Goal: Transaction & Acquisition: Purchase product/service

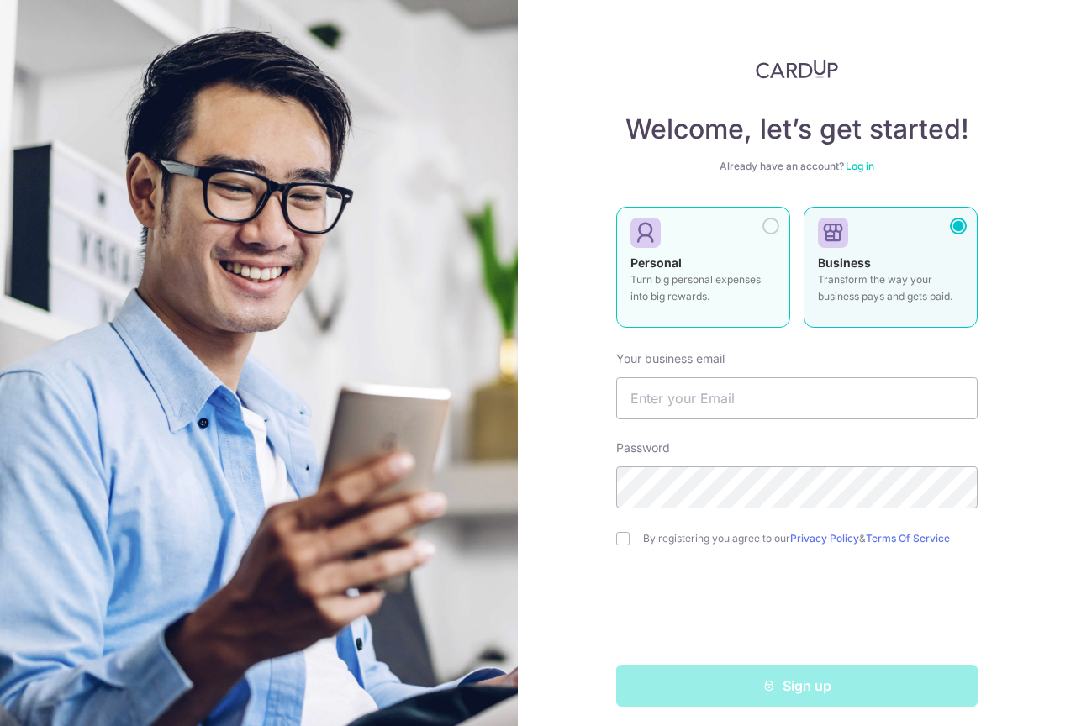
click at [669, 259] on strong "Personal" at bounding box center [655, 263] width 51 height 14
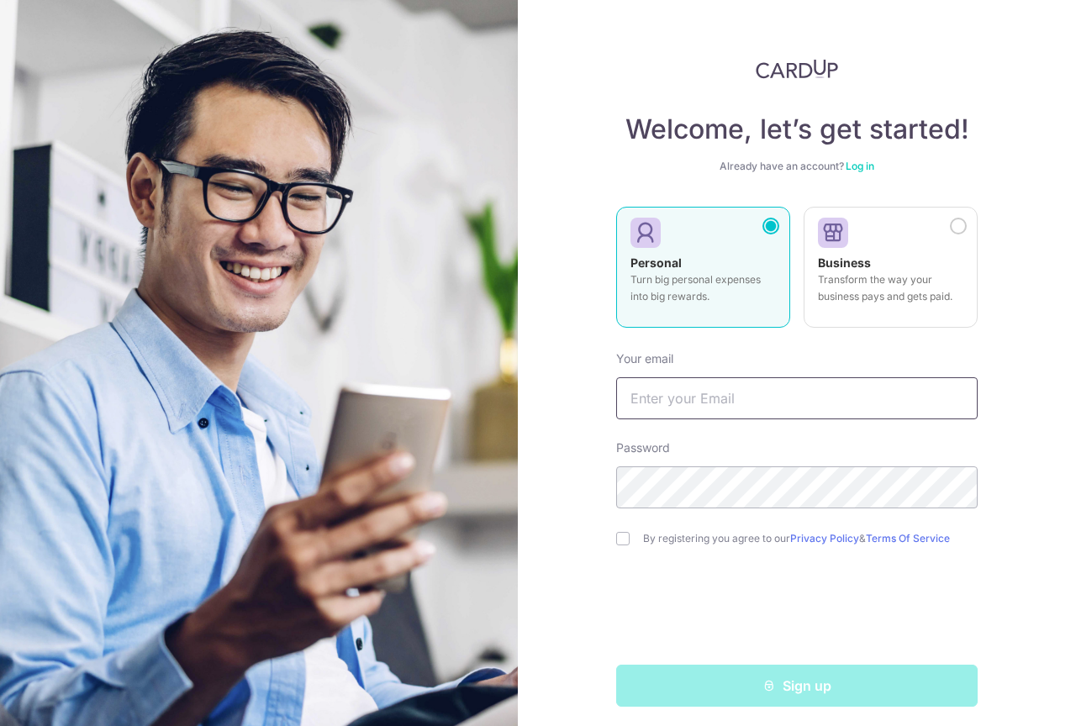
click at [688, 386] on input "text" at bounding box center [796, 398] width 361 height 42
type input "[EMAIL_ADDRESS][PERSON_NAME][DOMAIN_NAME]"
click at [621, 534] on input "checkbox" at bounding box center [622, 538] width 13 height 13
checkbox input "true"
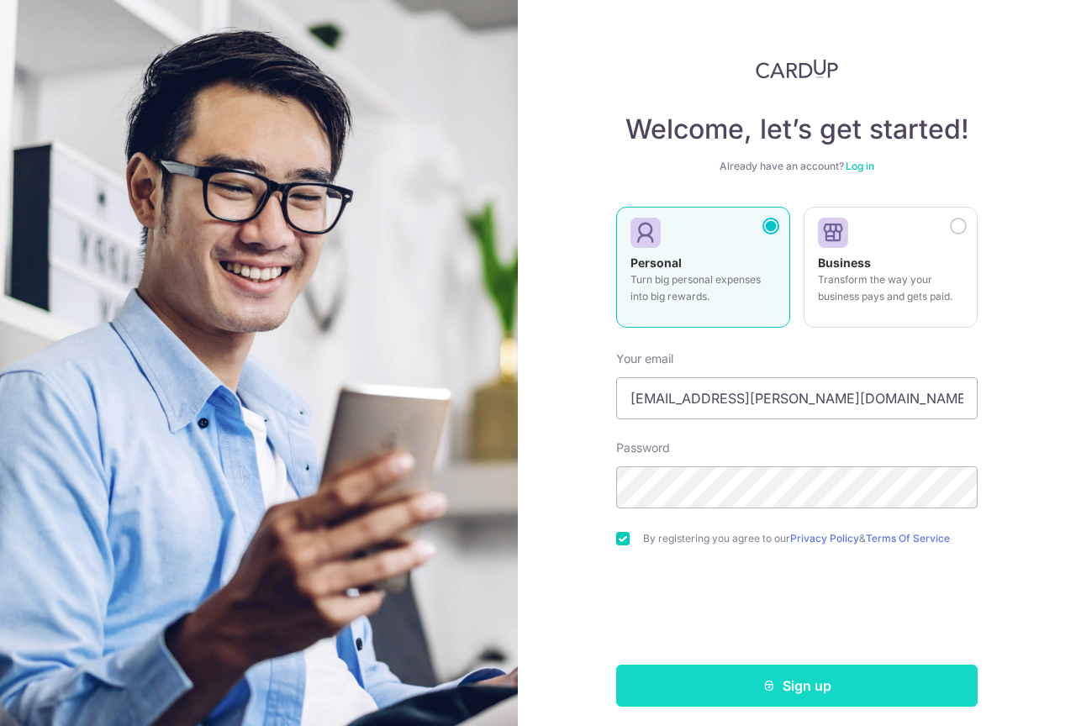
click at [719, 683] on button "Sign up" at bounding box center [796, 686] width 361 height 42
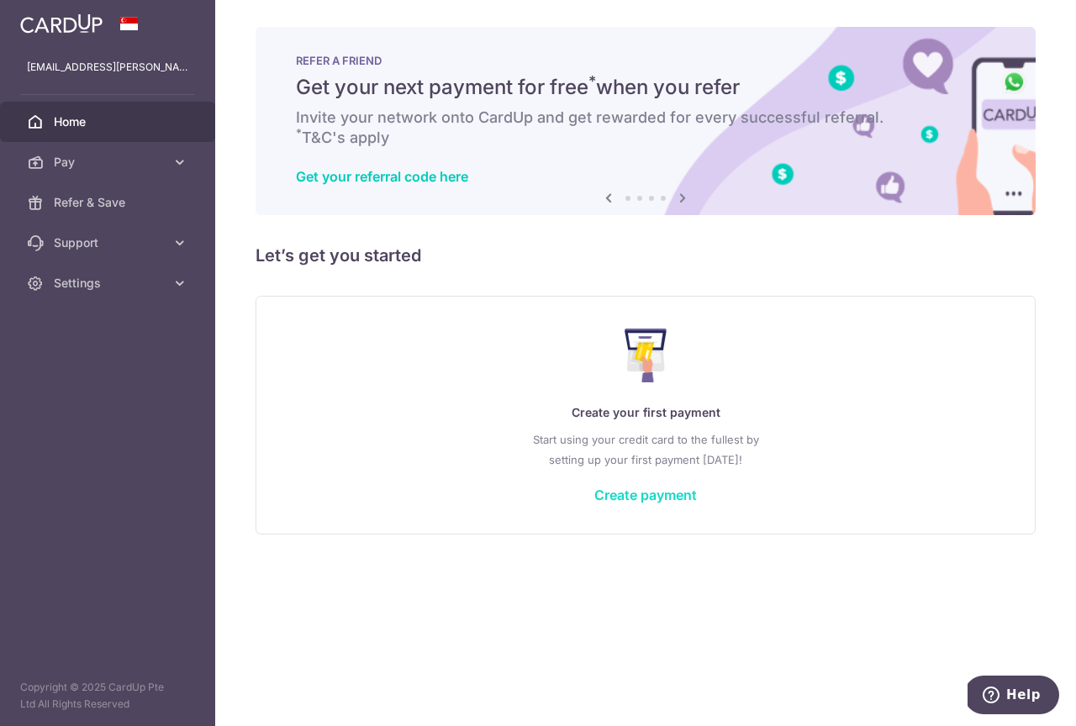
click at [639, 495] on link "Create payment" at bounding box center [645, 495] width 103 height 17
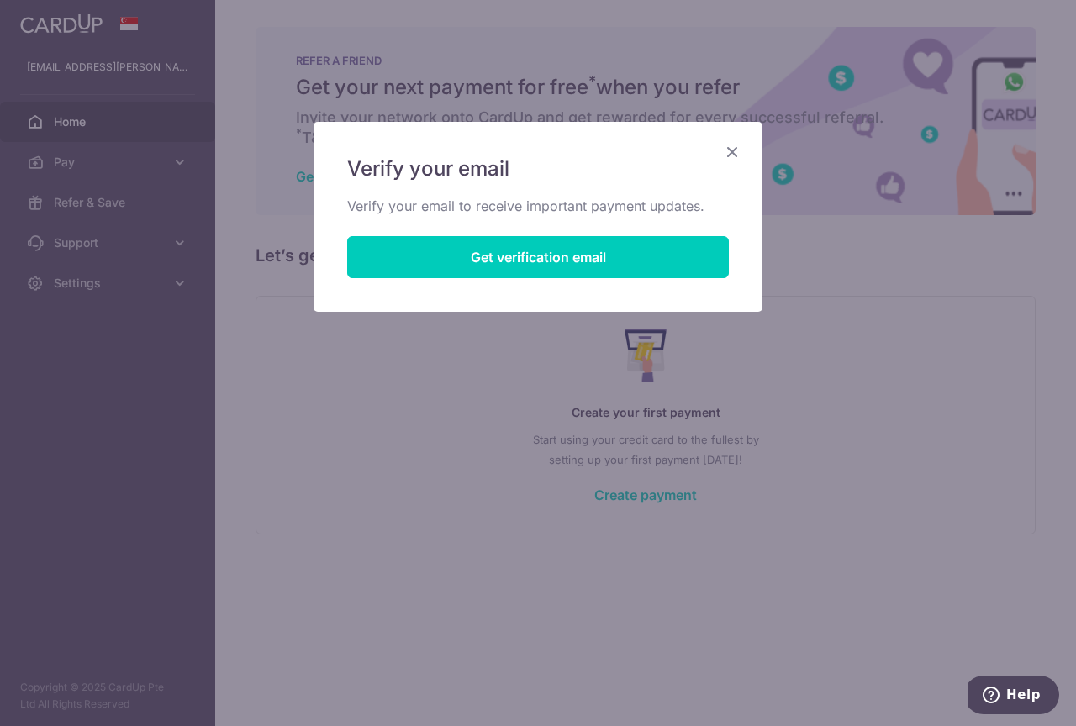
click at [733, 147] on icon "Close" at bounding box center [732, 151] width 20 height 21
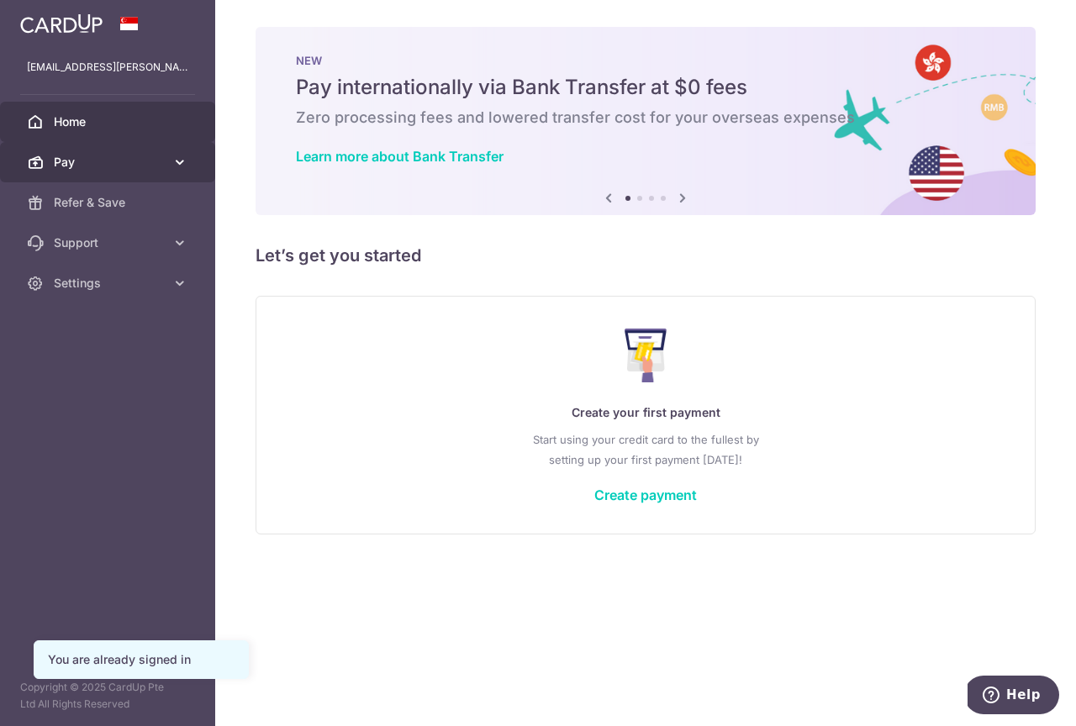
click at [181, 157] on icon at bounding box center [179, 162] width 17 height 17
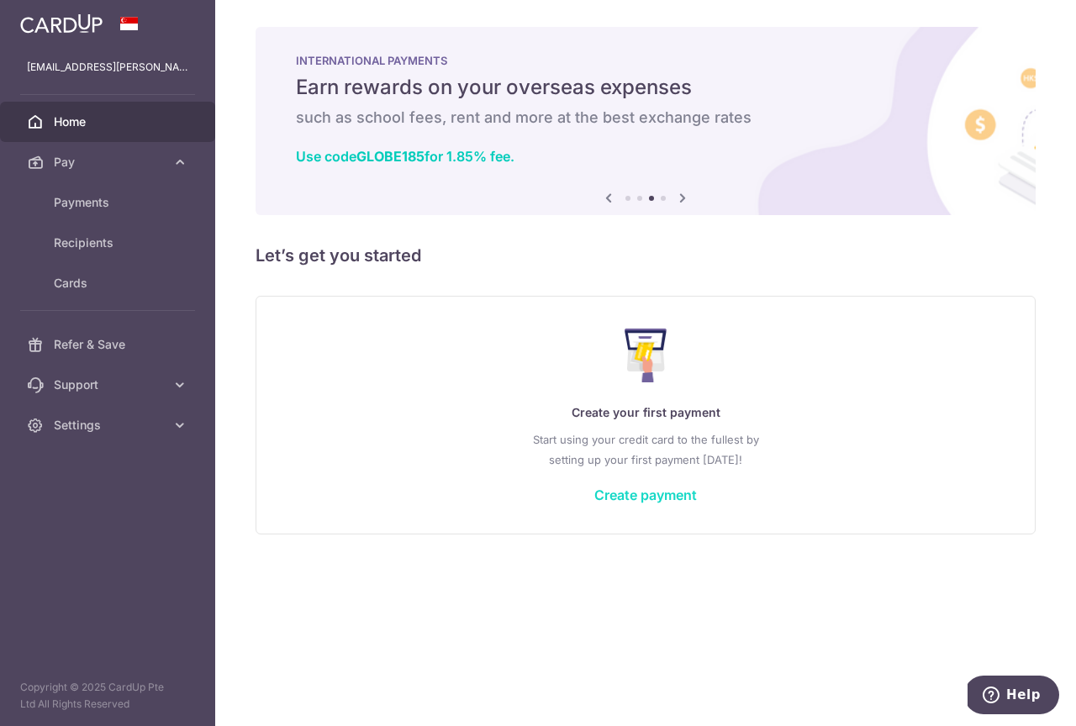
click at [640, 492] on link "Create payment" at bounding box center [645, 495] width 103 height 17
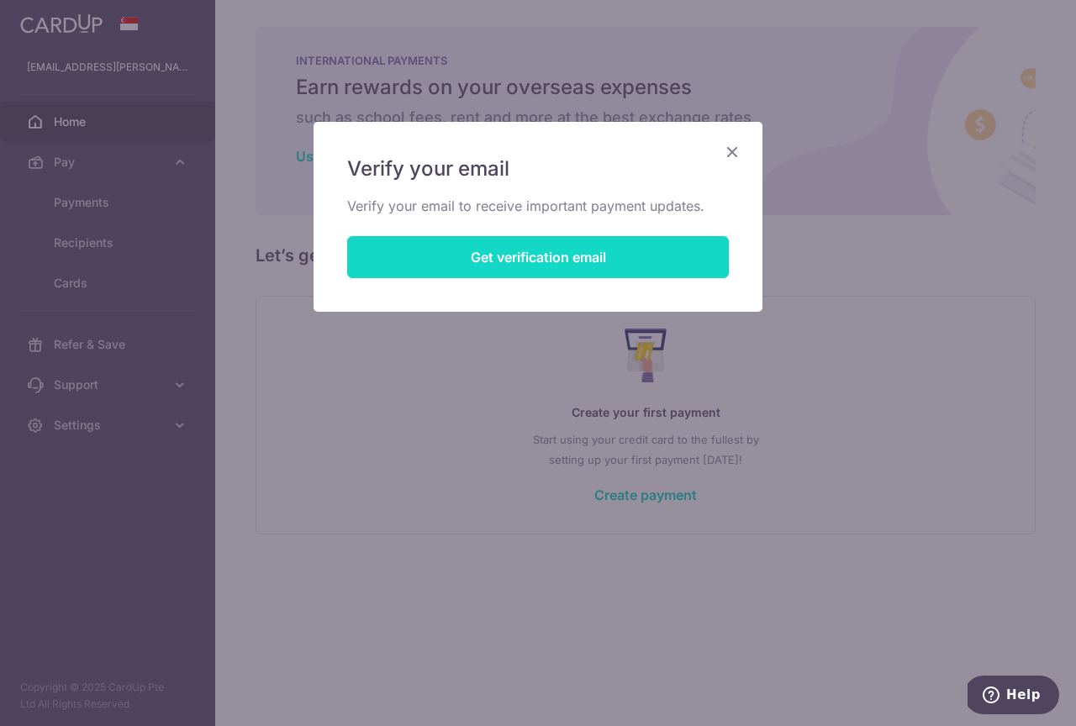
click at [581, 267] on button "Get verification email" at bounding box center [538, 257] width 382 height 42
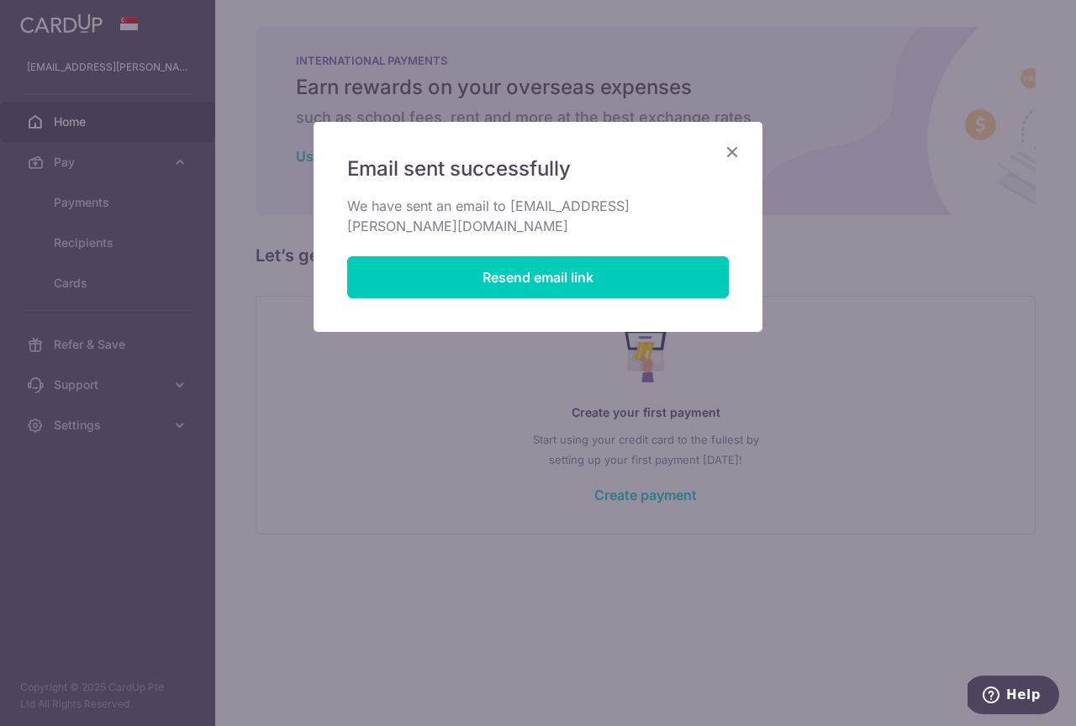
click at [729, 152] on icon "Close" at bounding box center [732, 151] width 20 height 21
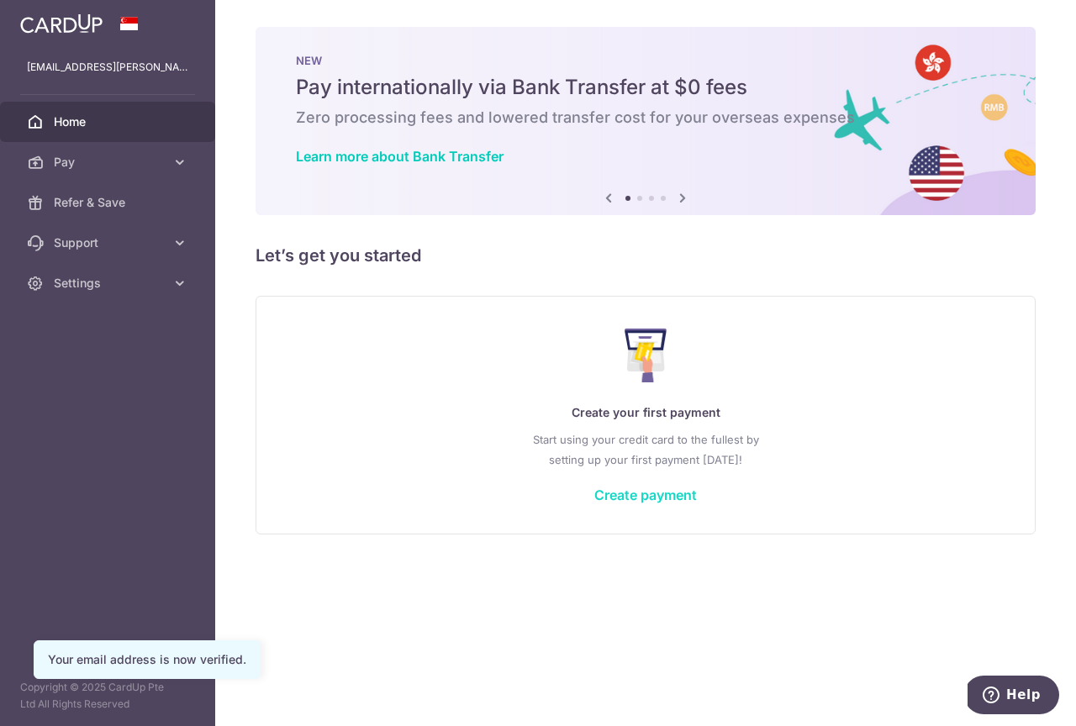
click at [669, 497] on link "Create payment" at bounding box center [645, 495] width 103 height 17
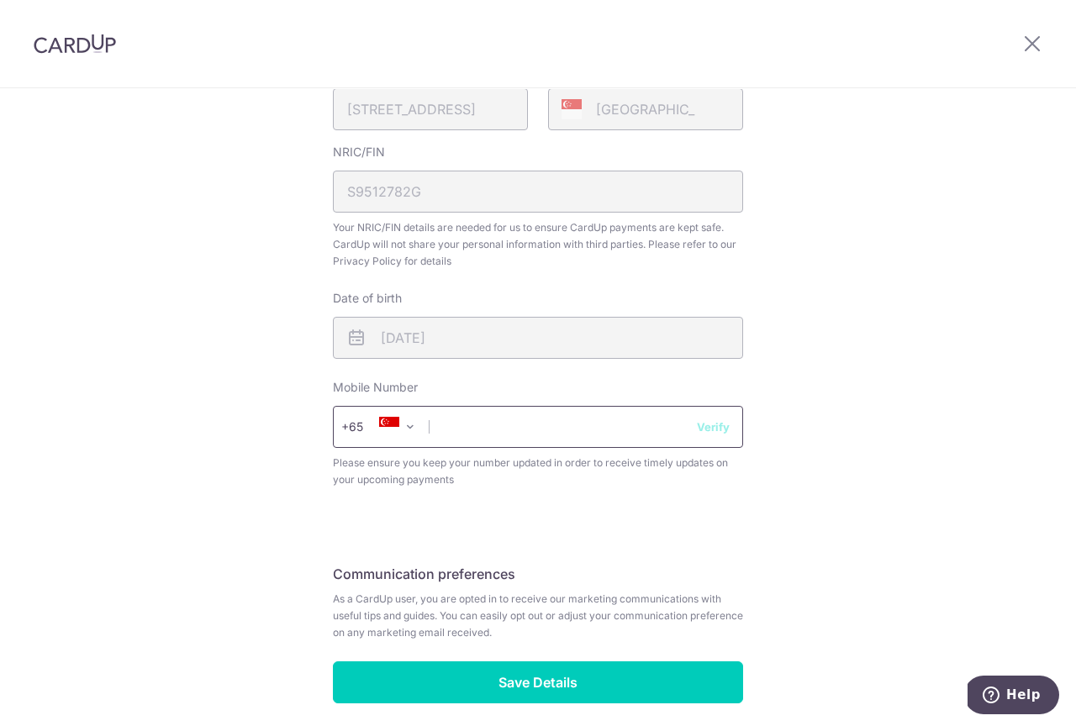
scroll to position [450, 0]
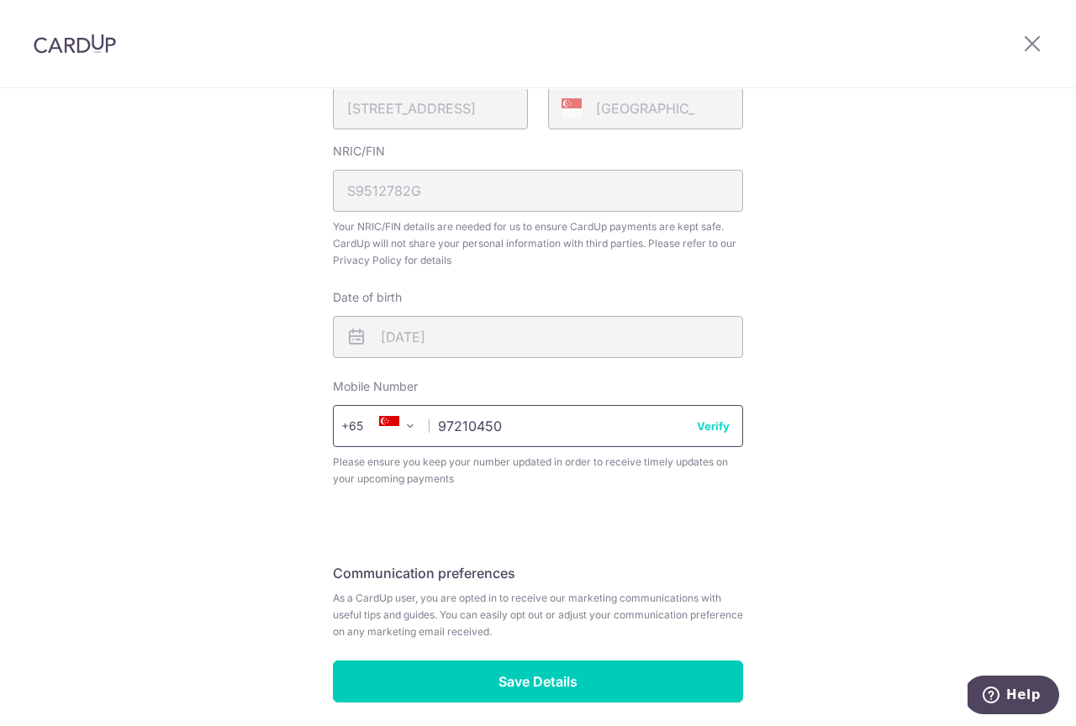
type input "97210450"
click at [710, 428] on button "Verify" at bounding box center [713, 426] width 33 height 17
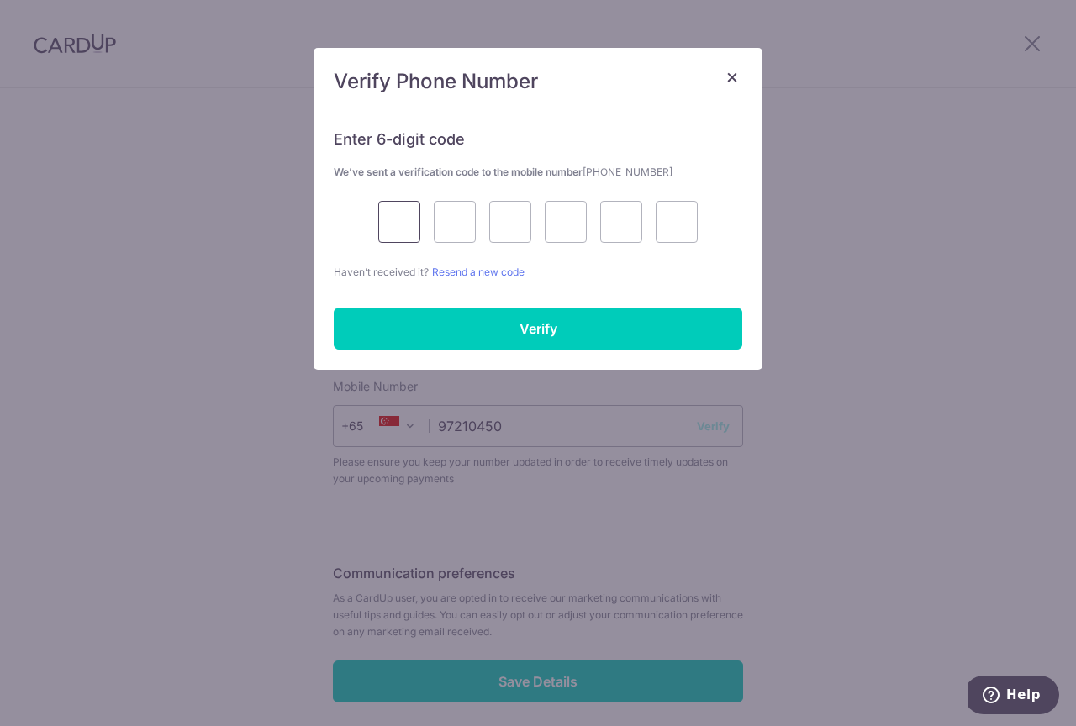
click at [403, 216] on input "text" at bounding box center [399, 222] width 42 height 42
type input "9"
type input "7"
type input "2"
type input "7"
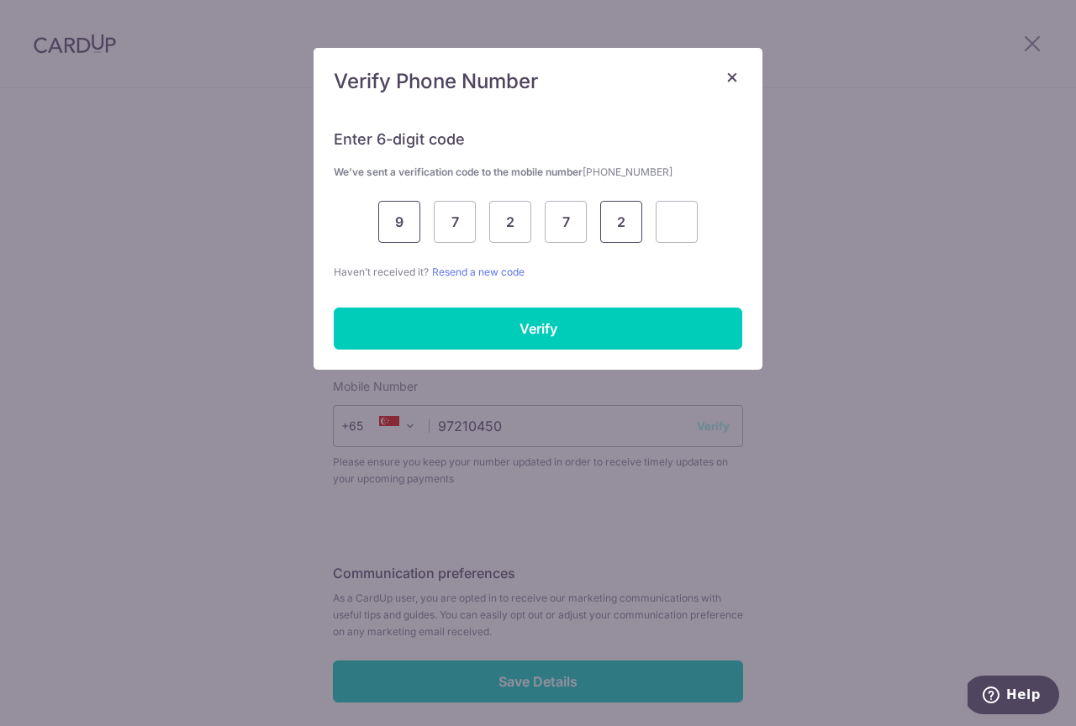
type input "2"
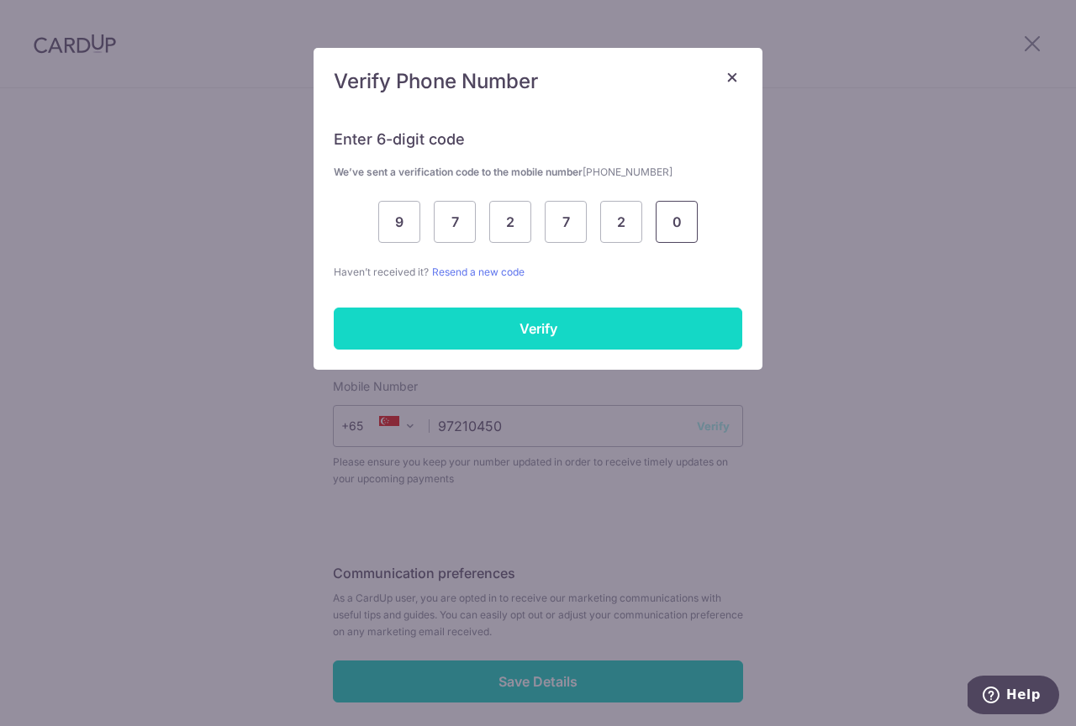
type input "0"
click at [407, 325] on input "Verify" at bounding box center [538, 329] width 408 height 42
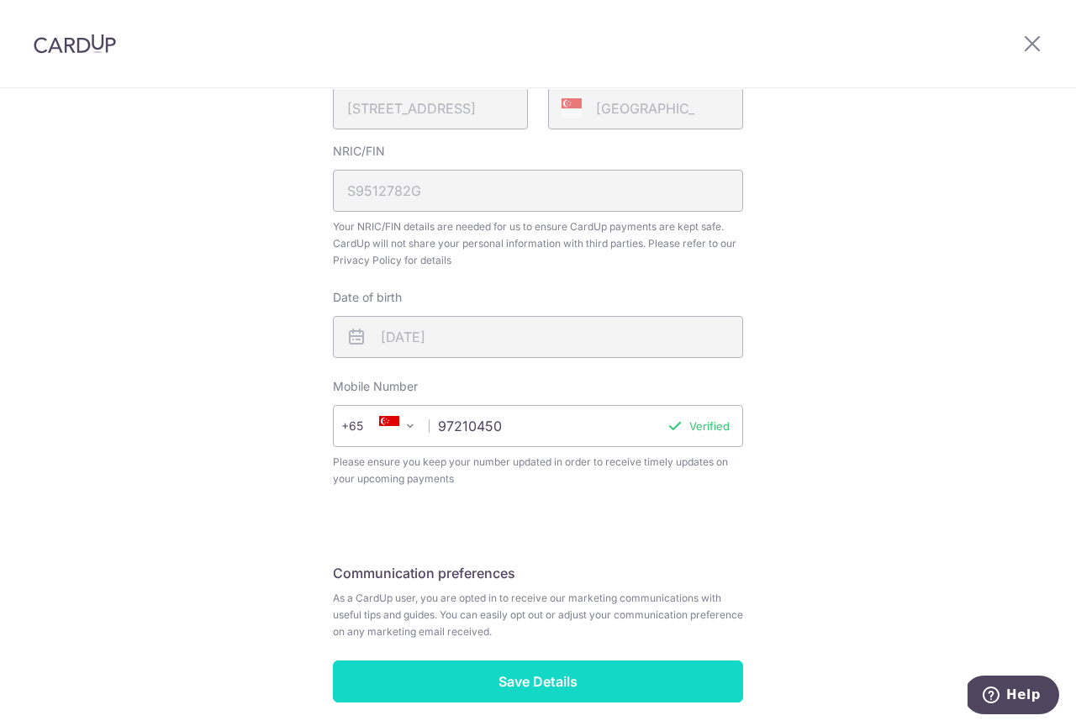
click at [527, 672] on input "Save Details" at bounding box center [538, 682] width 410 height 42
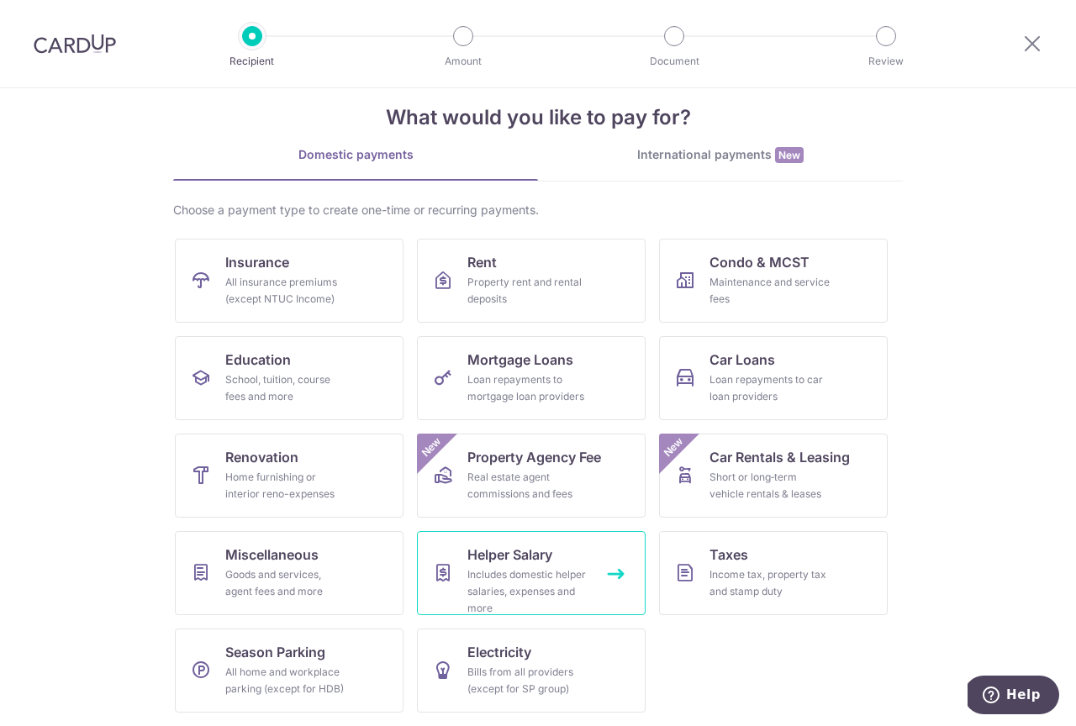
scroll to position [26, 0]
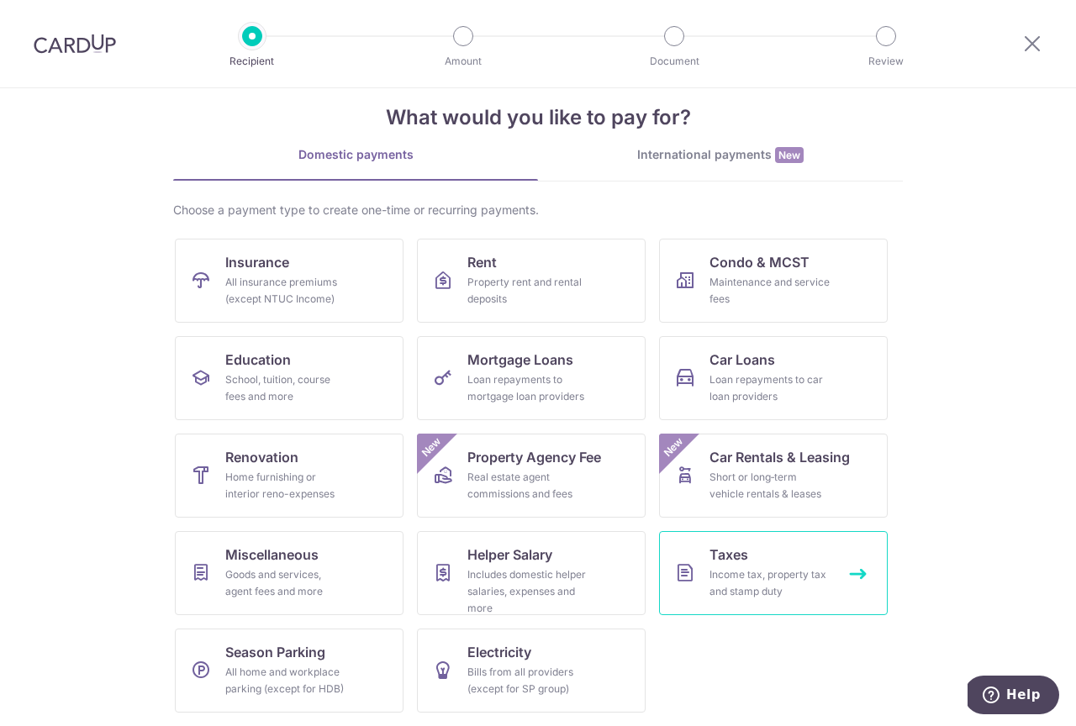
click at [742, 558] on span "Taxes" at bounding box center [728, 555] width 39 height 20
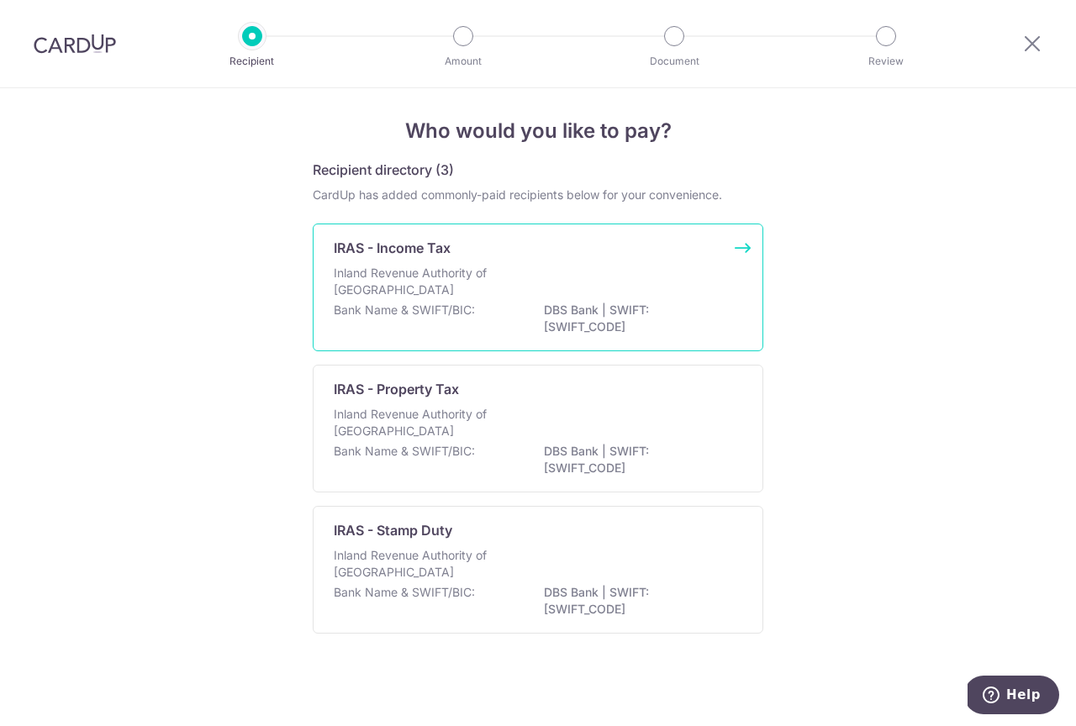
scroll to position [11, 0]
click at [705, 285] on div "Inland Revenue Authority of Singapore" at bounding box center [538, 283] width 408 height 37
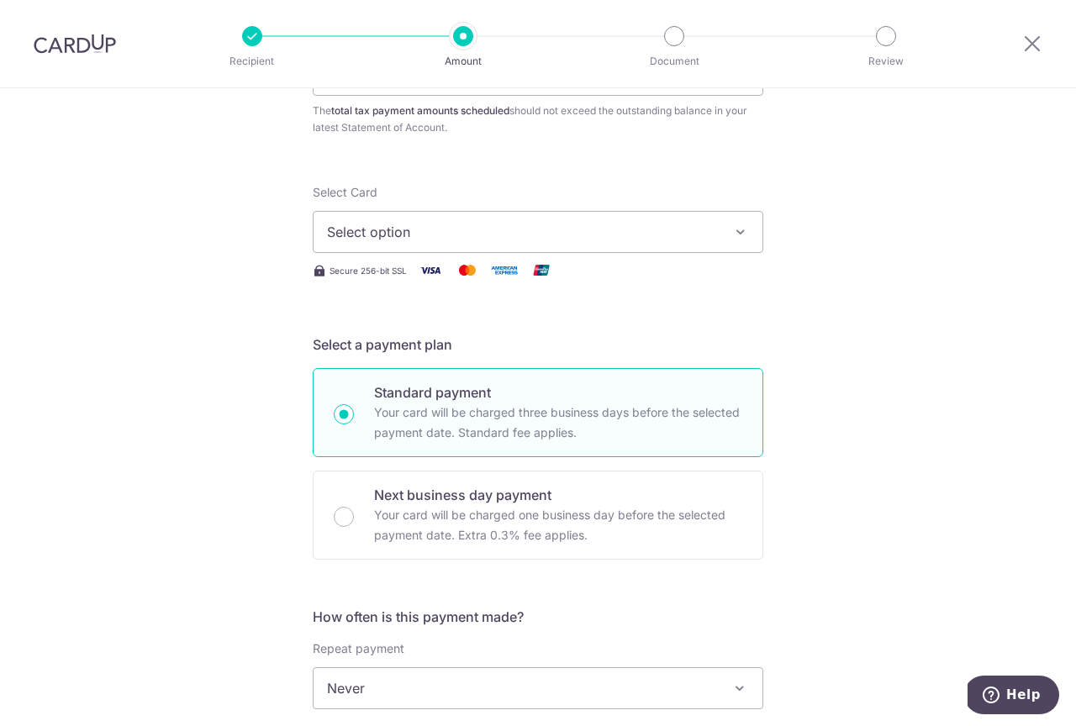
scroll to position [168, 0]
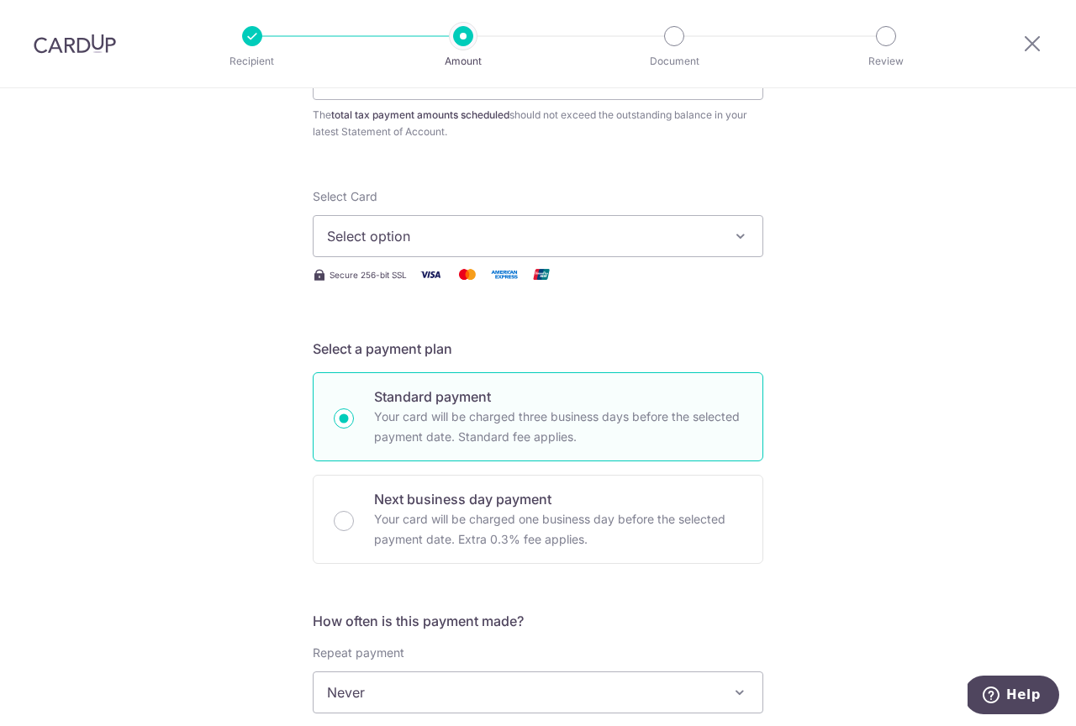
click at [727, 238] on button "Select option" at bounding box center [538, 236] width 451 height 42
click at [867, 237] on div "Tell us more about your payment Enter one-time or monthly payment amount SGD Th…" at bounding box center [538, 700] width 1076 height 1561
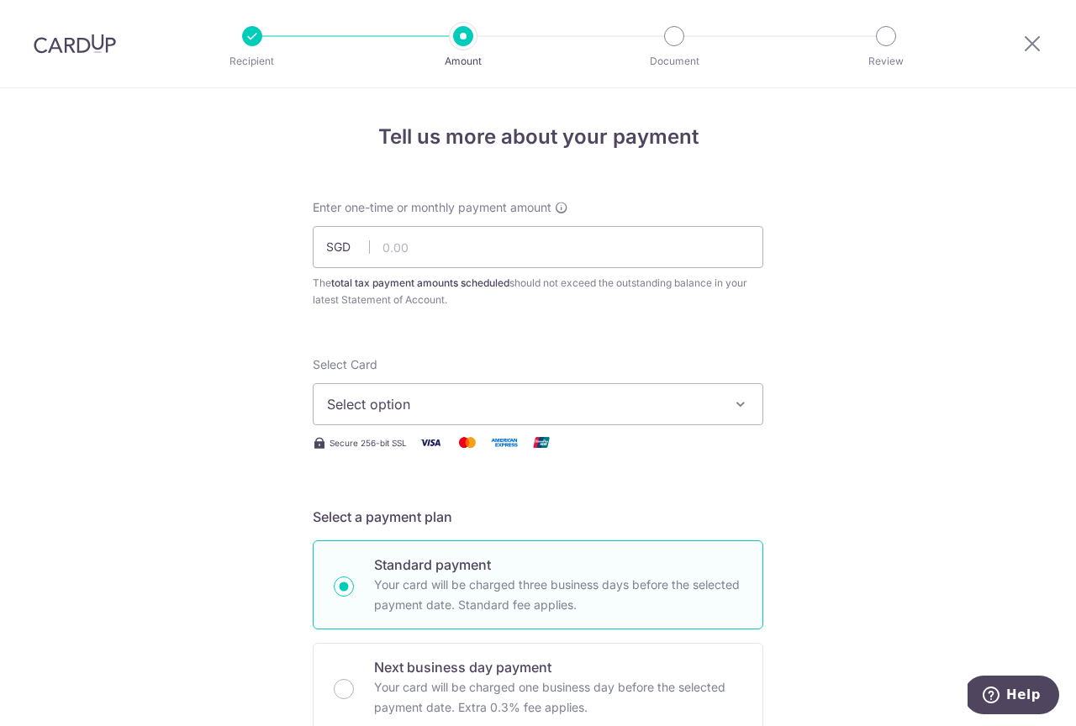
scroll to position [0, 0]
click at [80, 65] on div at bounding box center [75, 43] width 150 height 87
click at [80, 39] on img at bounding box center [75, 44] width 82 height 20
